Goal: Find contact information: Find contact information

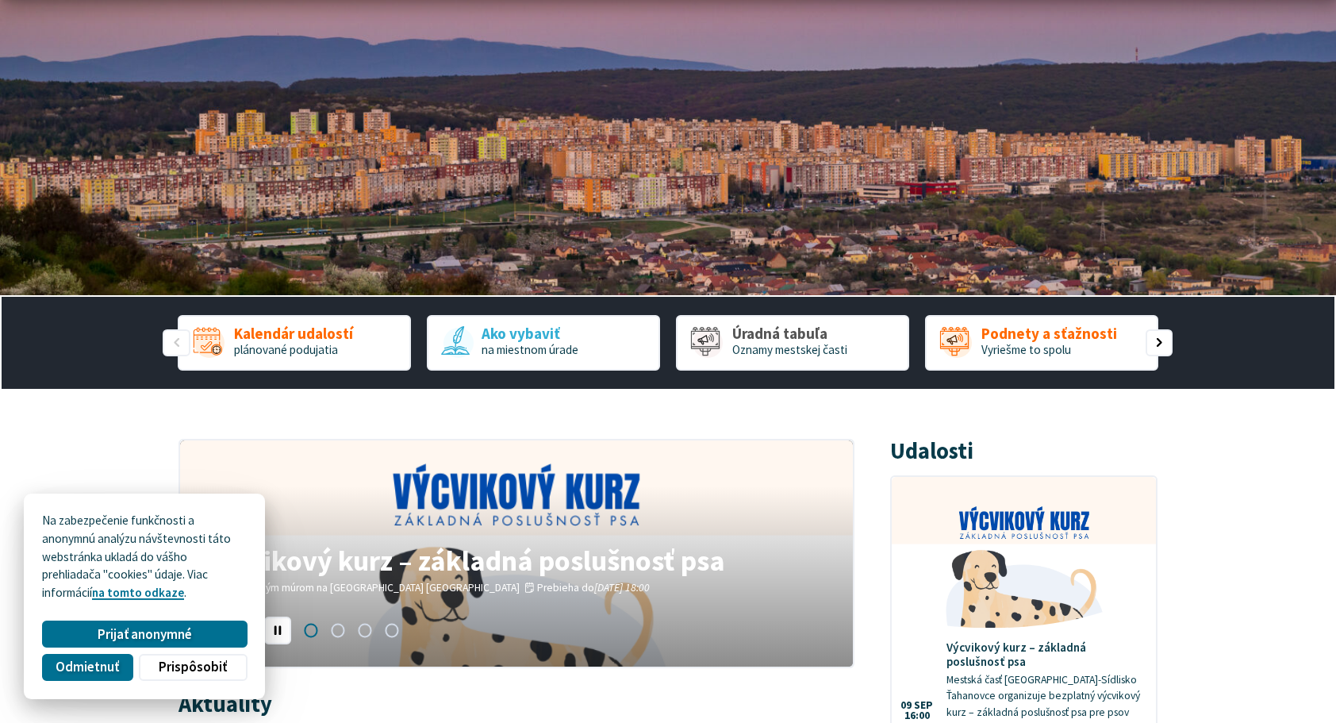
scroll to position [79, 0]
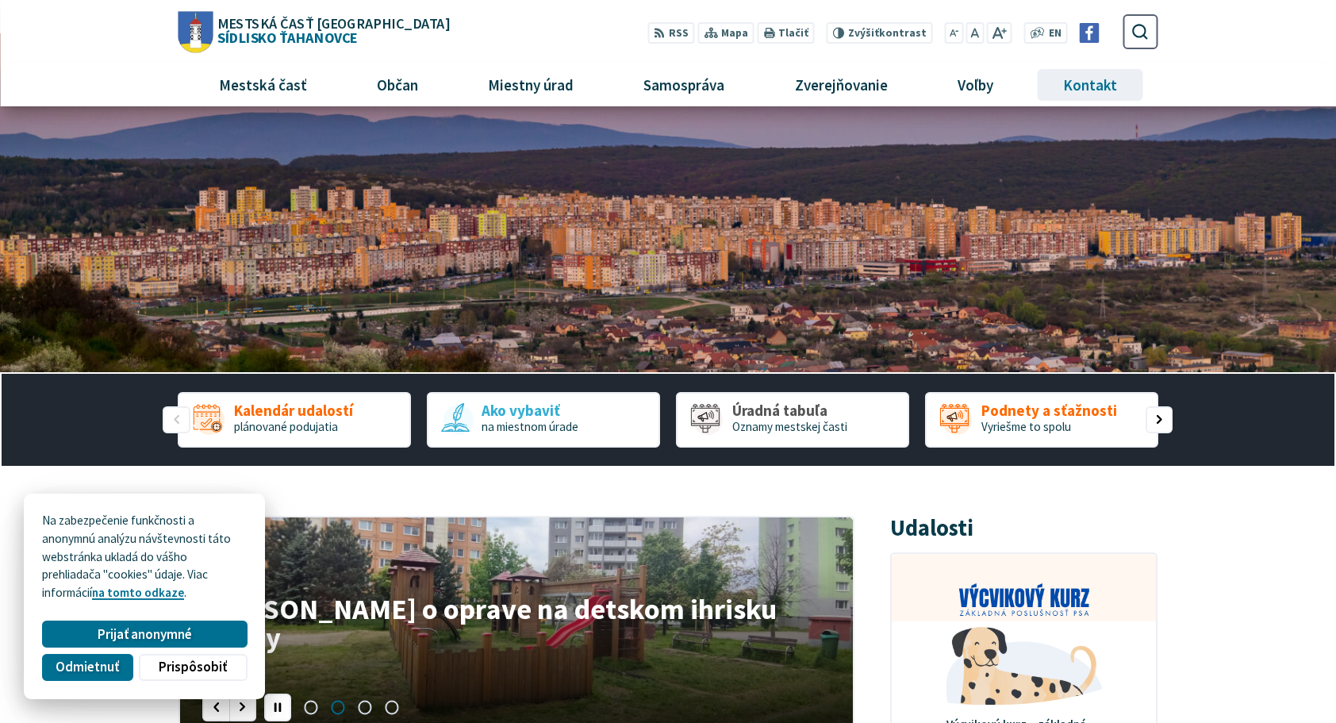
click at [1095, 70] on span "Kontakt" at bounding box center [1090, 84] width 66 height 43
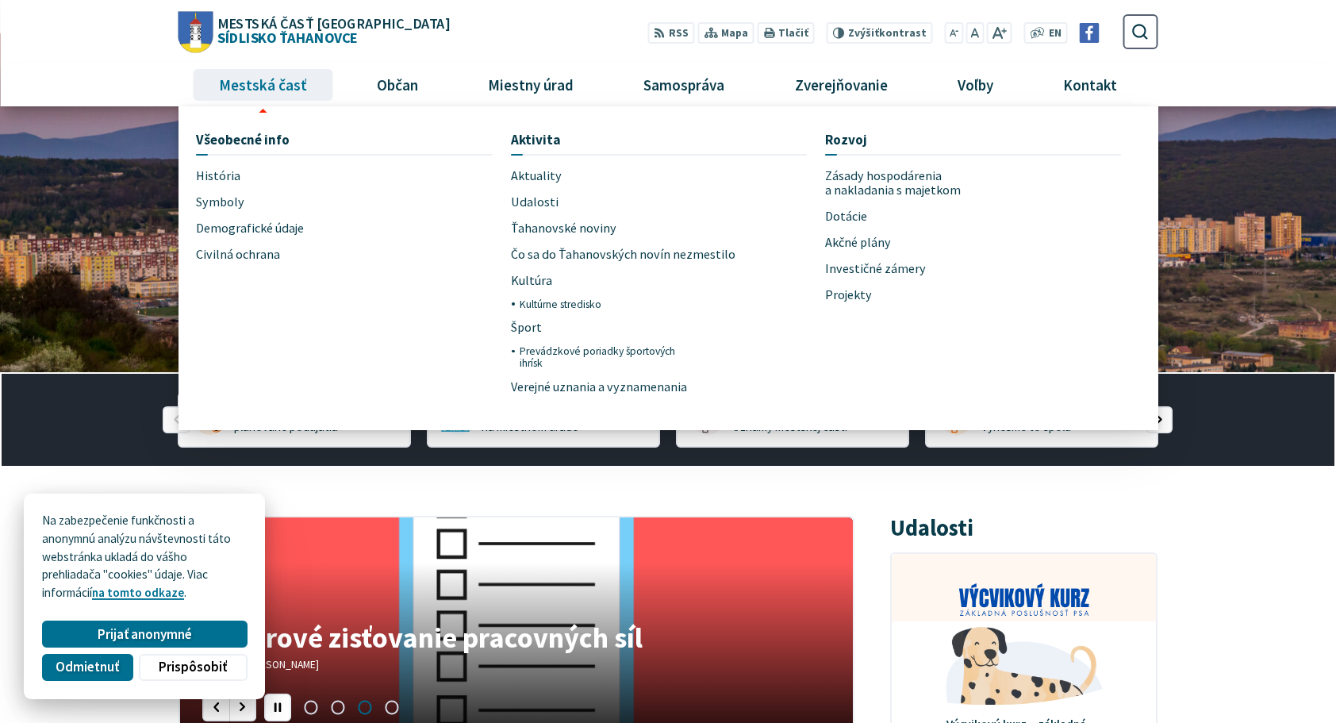
click at [252, 84] on span "Mestská časť" at bounding box center [263, 84] width 100 height 43
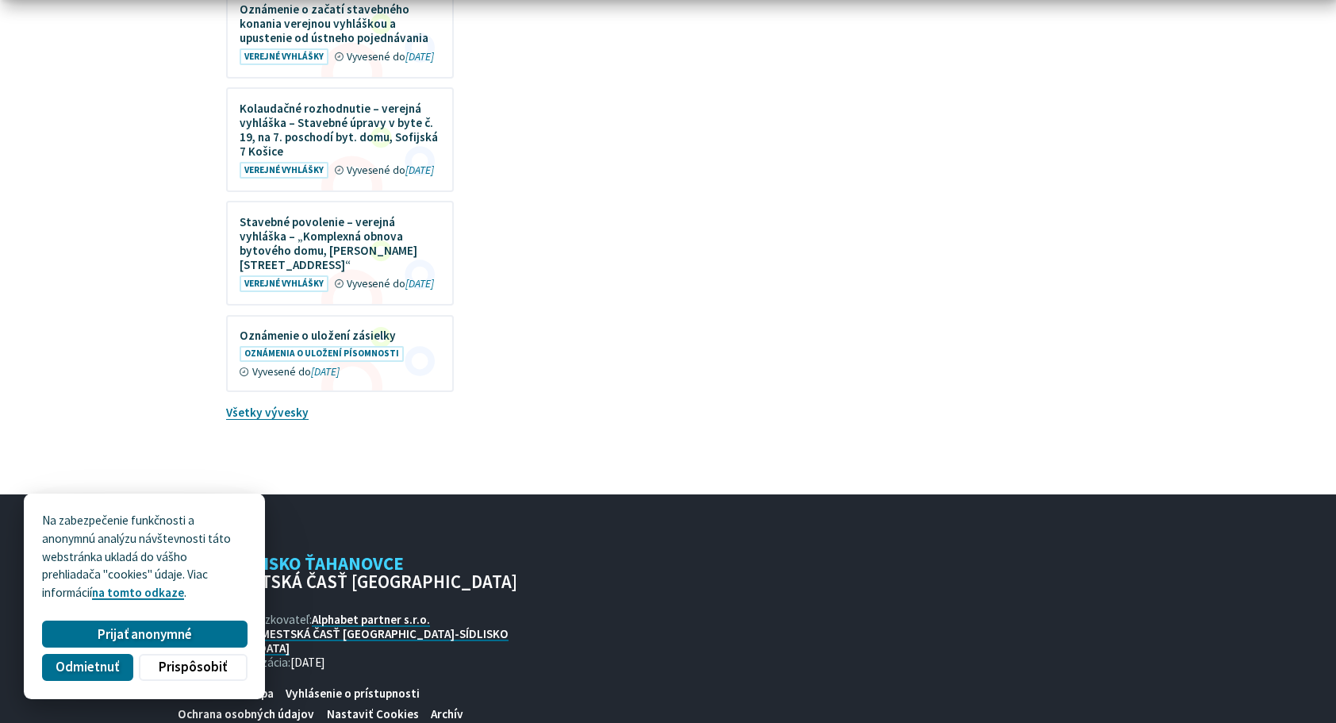
scroll to position [1400, 0]
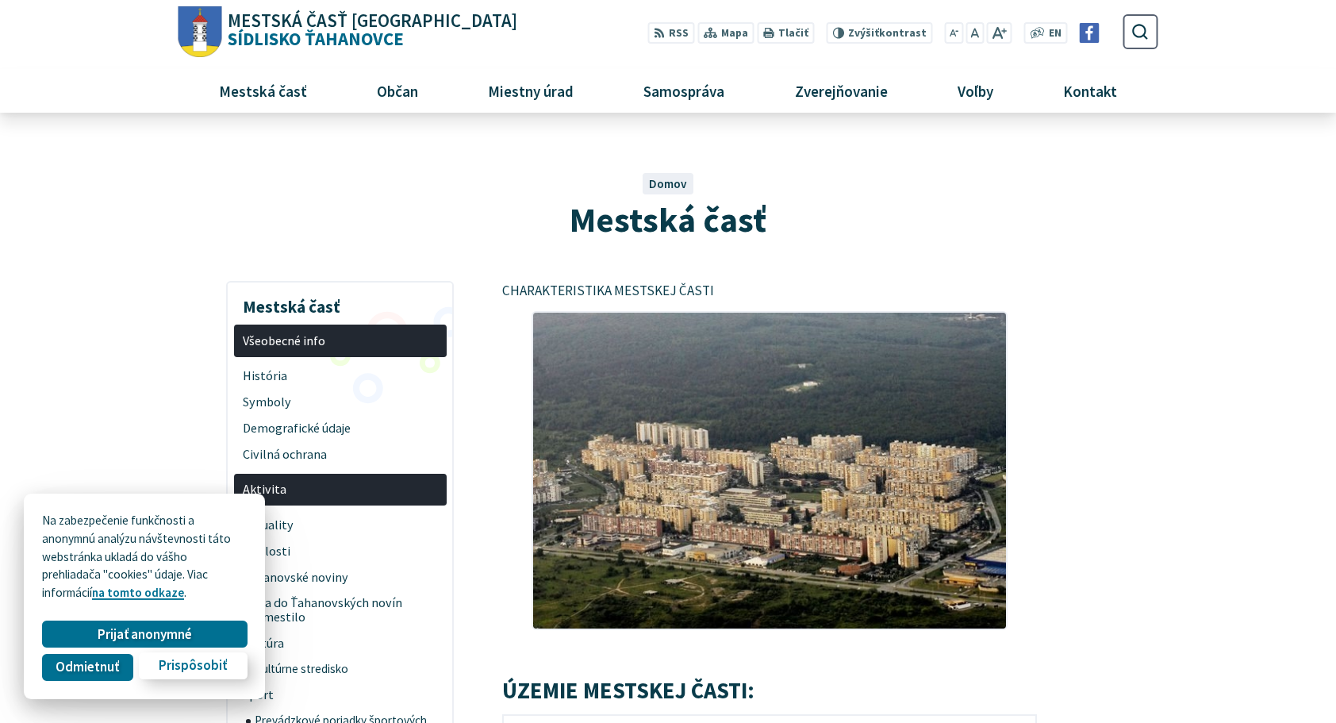
click at [167, 677] on button "Prispôsobiť" at bounding box center [193, 665] width 108 height 27
